Goal: Use online tool/utility: Utilize a website feature to perform a specific function

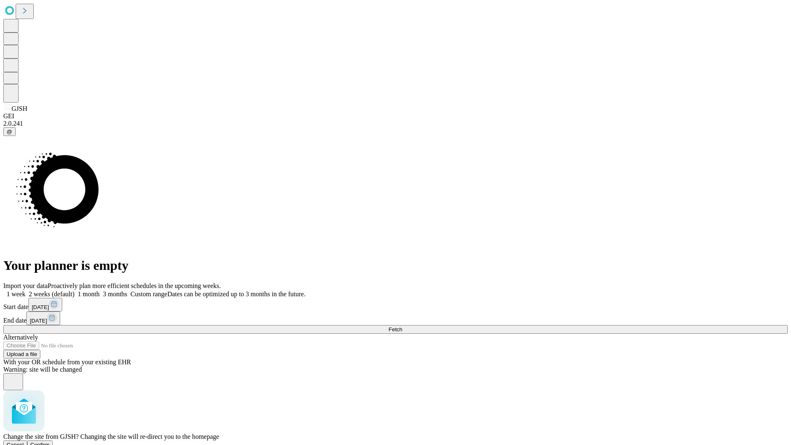
click at [50, 442] on span "Confirm" at bounding box center [39, 445] width 19 height 6
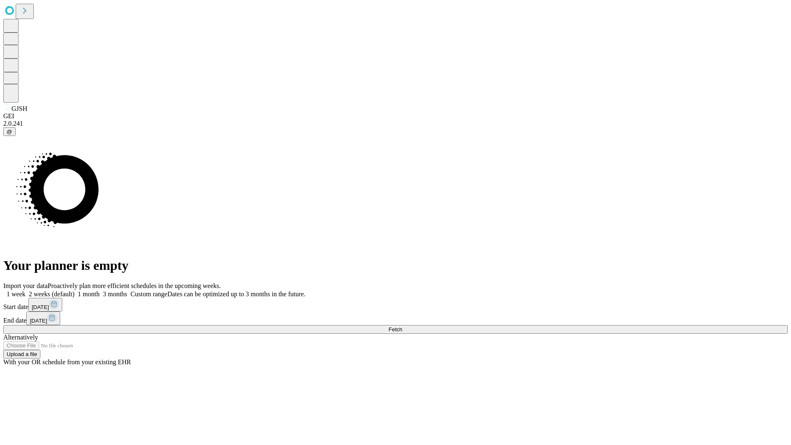
click at [26, 290] on label "1 week" at bounding box center [14, 293] width 22 height 7
click at [402, 326] on span "Fetch" at bounding box center [396, 329] width 14 height 6
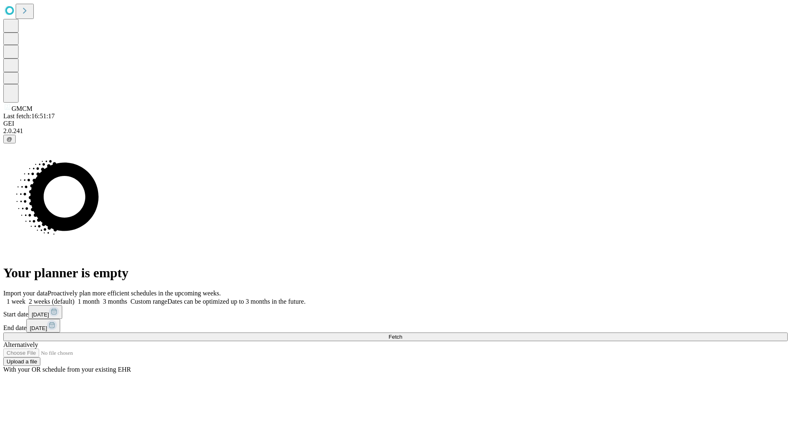
click at [26, 298] on label "1 week" at bounding box center [14, 301] width 22 height 7
click at [402, 334] on span "Fetch" at bounding box center [396, 337] width 14 height 6
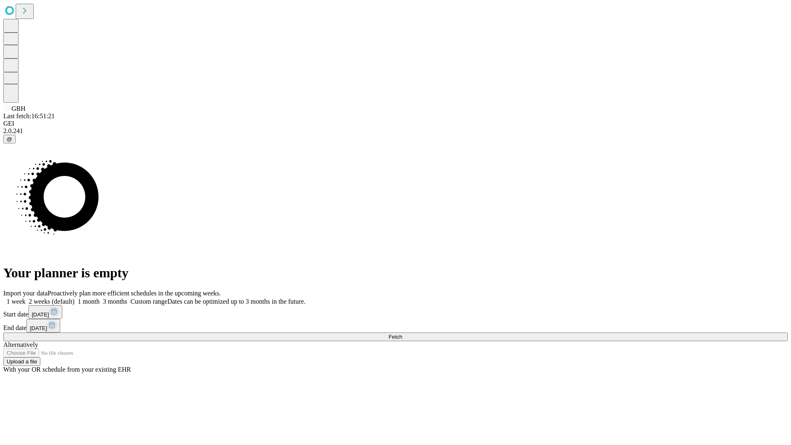
click at [26, 298] on label "1 week" at bounding box center [14, 301] width 22 height 7
click at [402, 334] on span "Fetch" at bounding box center [396, 337] width 14 height 6
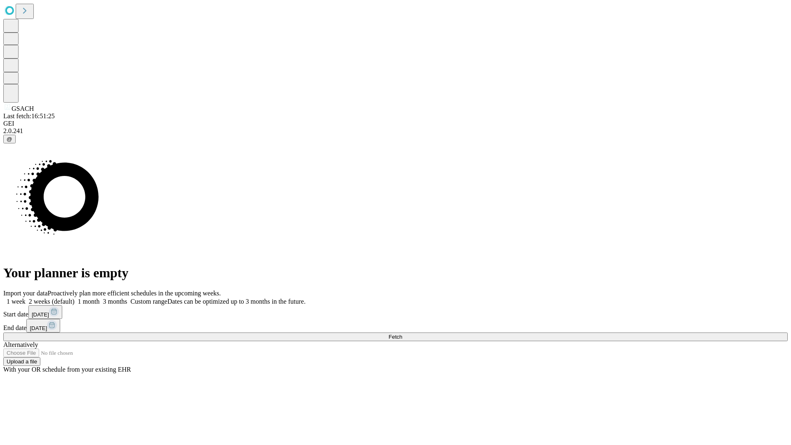
click at [26, 298] on label "1 week" at bounding box center [14, 301] width 22 height 7
click at [402, 334] on span "Fetch" at bounding box center [396, 337] width 14 height 6
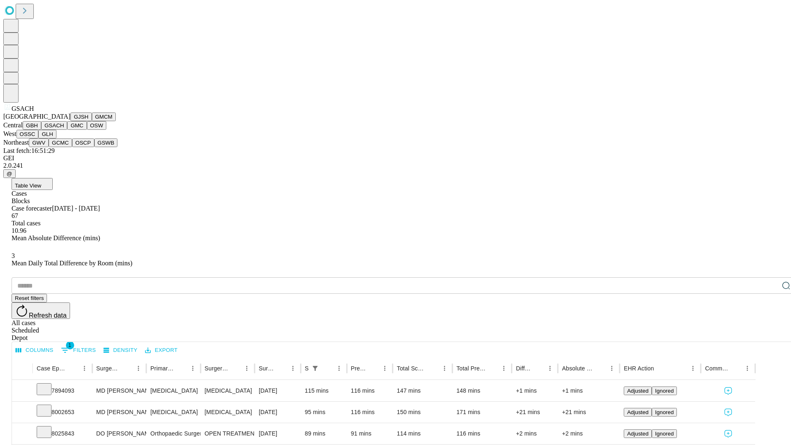
click at [67, 130] on button "GMC" at bounding box center [76, 125] width 19 height 9
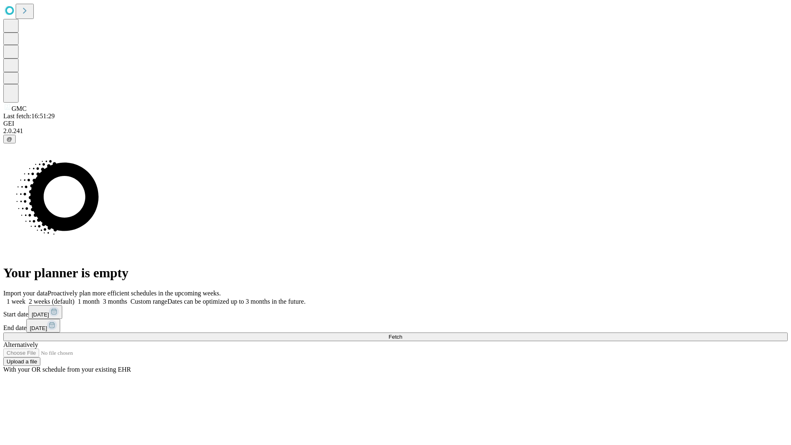
click at [26, 298] on label "1 week" at bounding box center [14, 301] width 22 height 7
click at [402, 334] on span "Fetch" at bounding box center [396, 337] width 14 height 6
click at [26, 298] on label "1 week" at bounding box center [14, 301] width 22 height 7
click at [402, 334] on span "Fetch" at bounding box center [396, 337] width 14 height 6
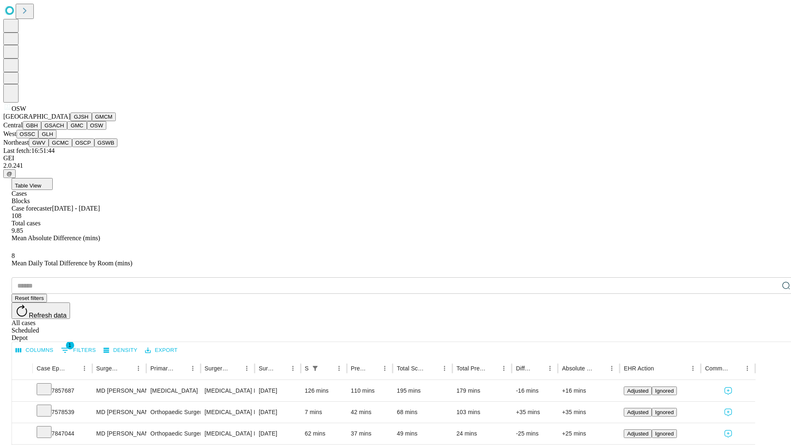
click at [39, 138] on button "OSSC" at bounding box center [27, 134] width 22 height 9
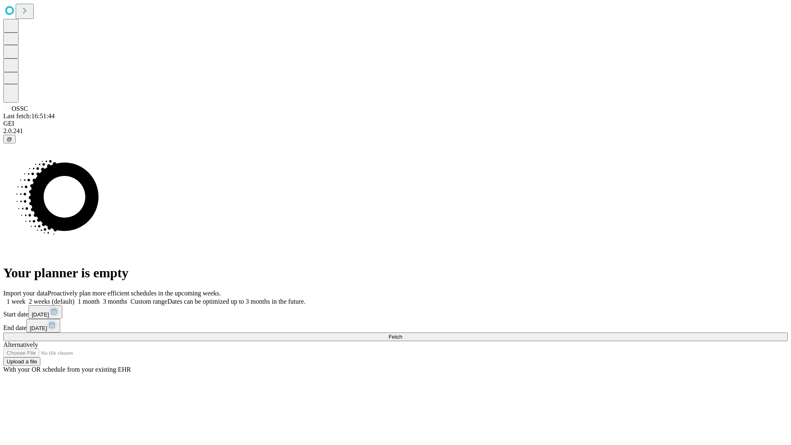
click at [26, 298] on label "1 week" at bounding box center [14, 301] width 22 height 7
click at [402, 334] on span "Fetch" at bounding box center [396, 337] width 14 height 6
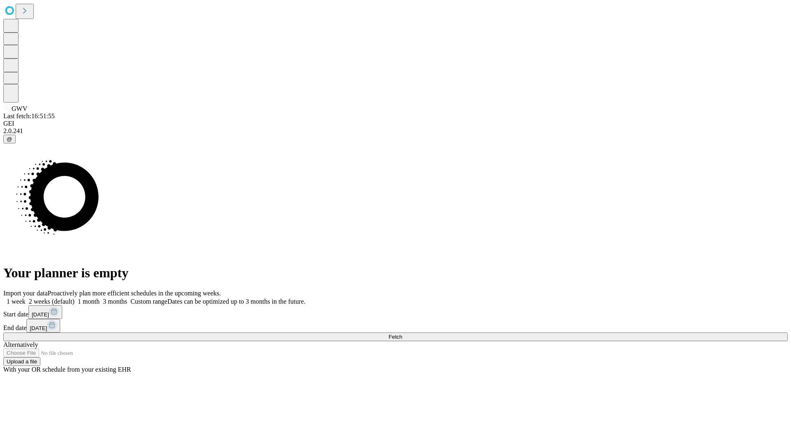
click at [26, 298] on label "1 week" at bounding box center [14, 301] width 22 height 7
click at [402, 334] on span "Fetch" at bounding box center [396, 337] width 14 height 6
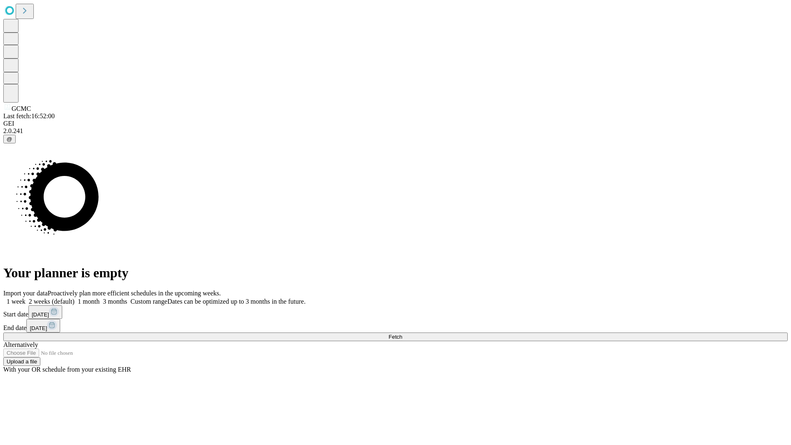
click at [402, 334] on span "Fetch" at bounding box center [396, 337] width 14 height 6
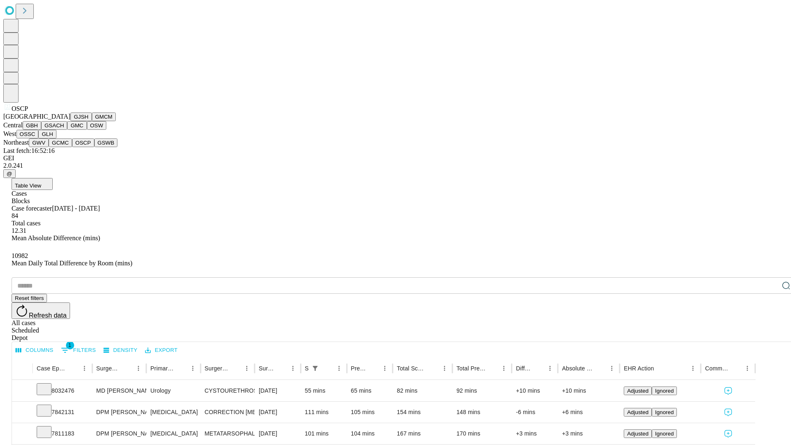
click at [94, 147] on button "GSWB" at bounding box center [105, 142] width 23 height 9
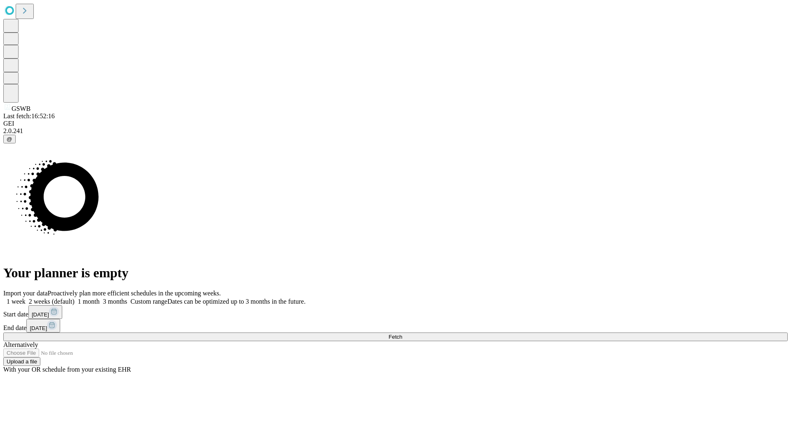
click at [26, 298] on label "1 week" at bounding box center [14, 301] width 22 height 7
click at [402, 334] on span "Fetch" at bounding box center [396, 337] width 14 height 6
